Goal: Navigation & Orientation: Understand site structure

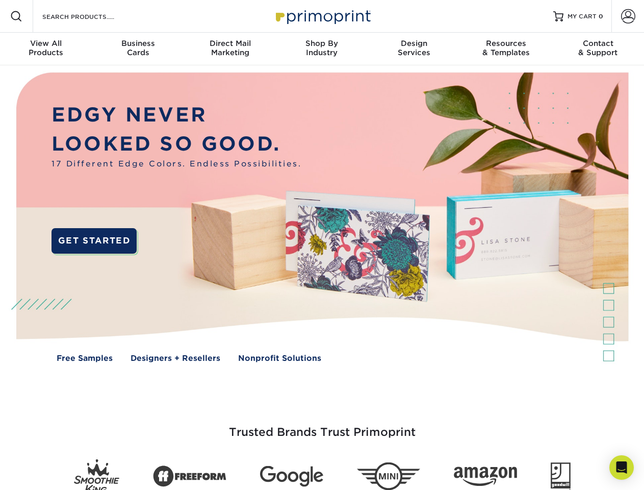
click at [322, 245] on img at bounding box center [322, 224] width 638 height 319
click at [16, 16] on span at bounding box center [16, 16] width 12 height 12
click at [628, 16] on span at bounding box center [628, 16] width 14 height 14
click at [46, 49] on div "View All Products" at bounding box center [46, 48] width 92 height 18
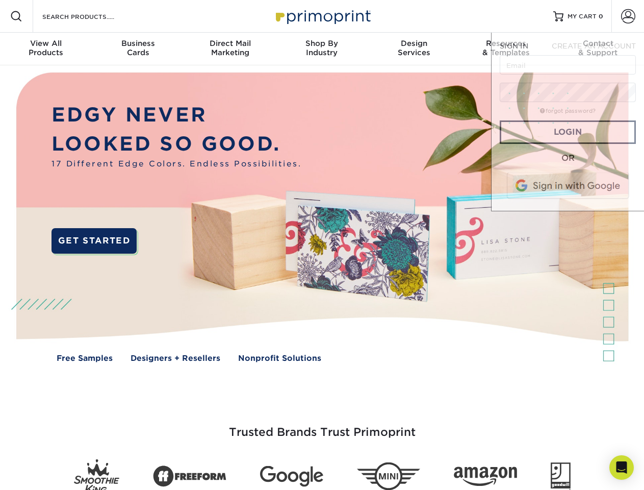
click at [138, 49] on div "Business Cards" at bounding box center [138, 48] width 92 height 18
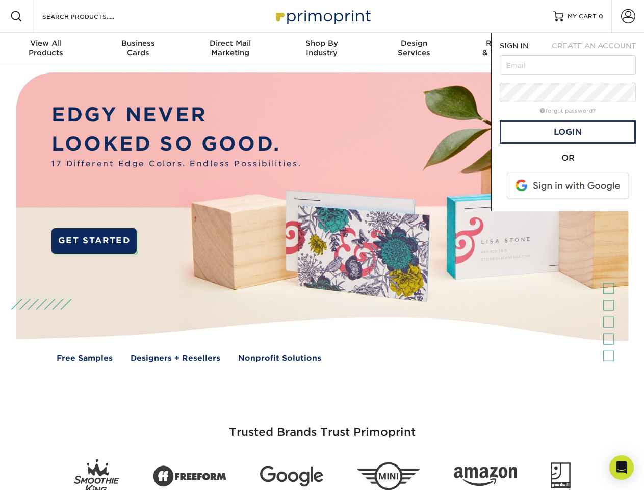
click at [230, 49] on div "Direct Mail Marketing" at bounding box center [230, 48] width 92 height 18
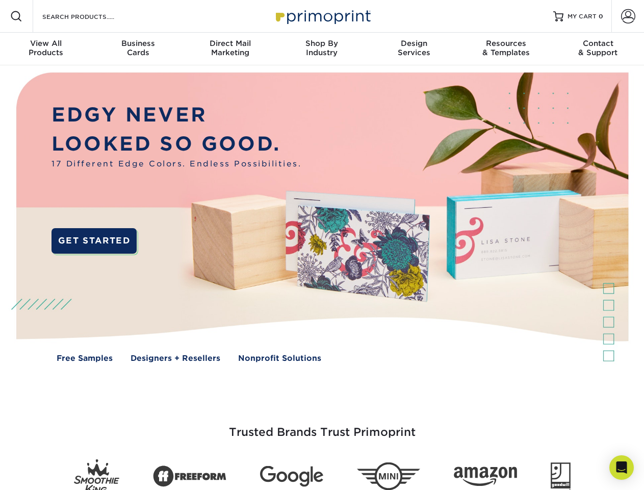
click at [322, 49] on div "Shop By Industry" at bounding box center [322, 48] width 92 height 18
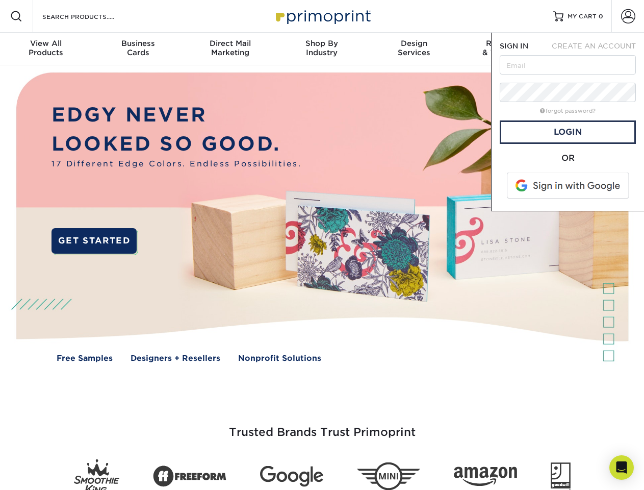
click at [414, 49] on div "Design Services" at bounding box center [414, 48] width 92 height 18
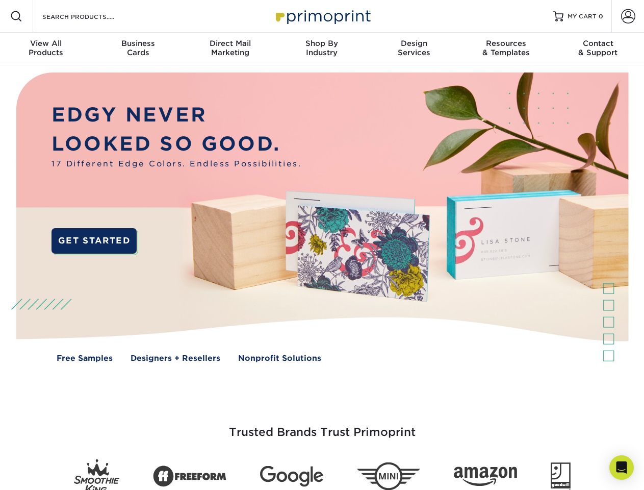
click at [506, 49] on span "SIGN IN" at bounding box center [514, 46] width 29 height 8
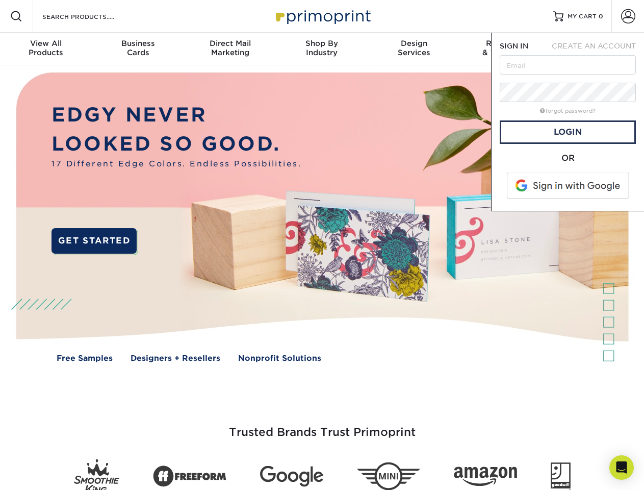
click at [598, 49] on div "Contact & Support" at bounding box center [598, 48] width 92 height 18
